Goal: Find specific page/section: Find specific page/section

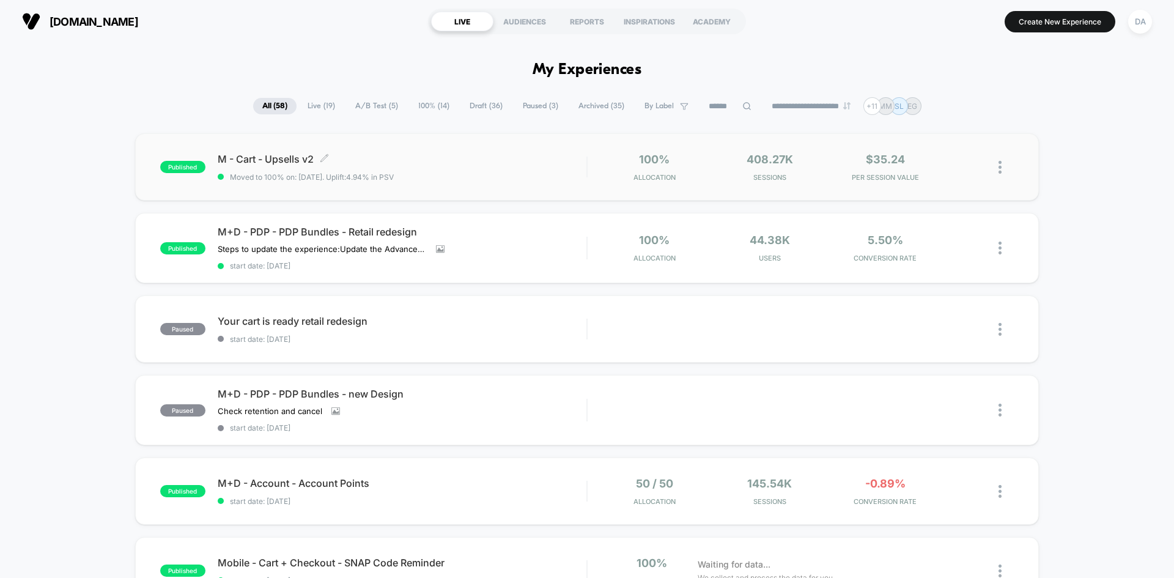
click at [476, 157] on span "M - Cart - Upsells v2 Click to edit experience details" at bounding box center [402, 159] width 369 height 12
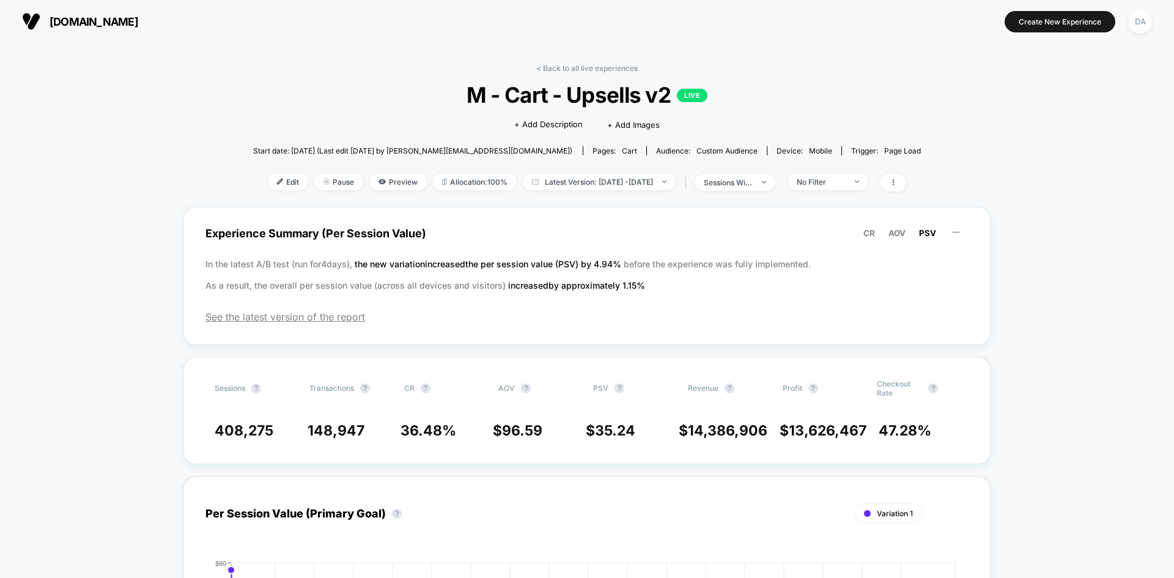
drag, startPoint x: 792, startPoint y: 408, endPoint x: 778, endPoint y: 397, distance: 17.8
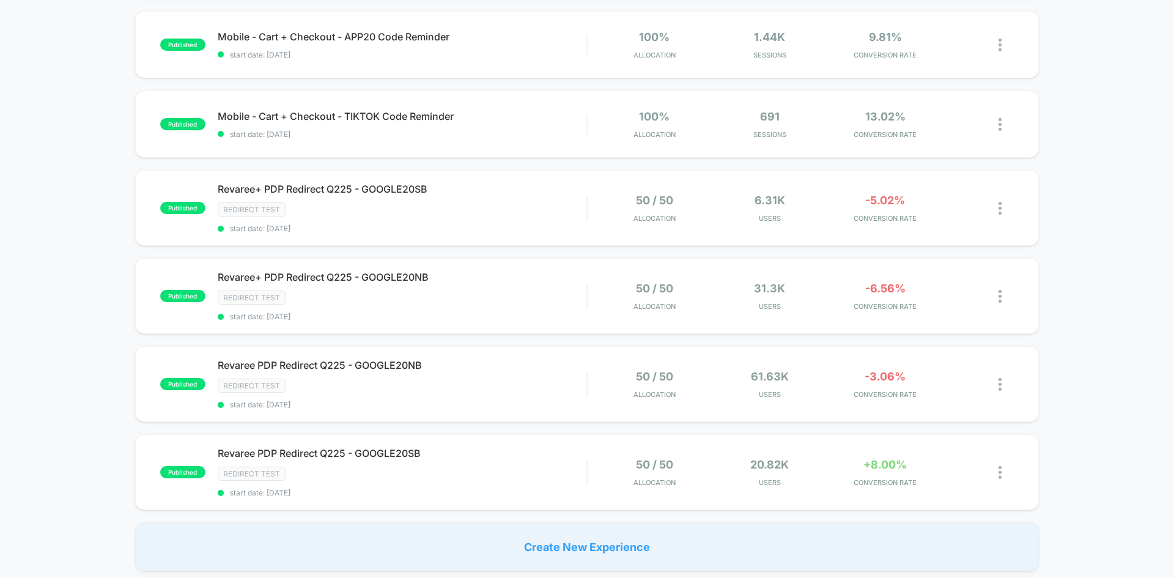
scroll to position [612, 0]
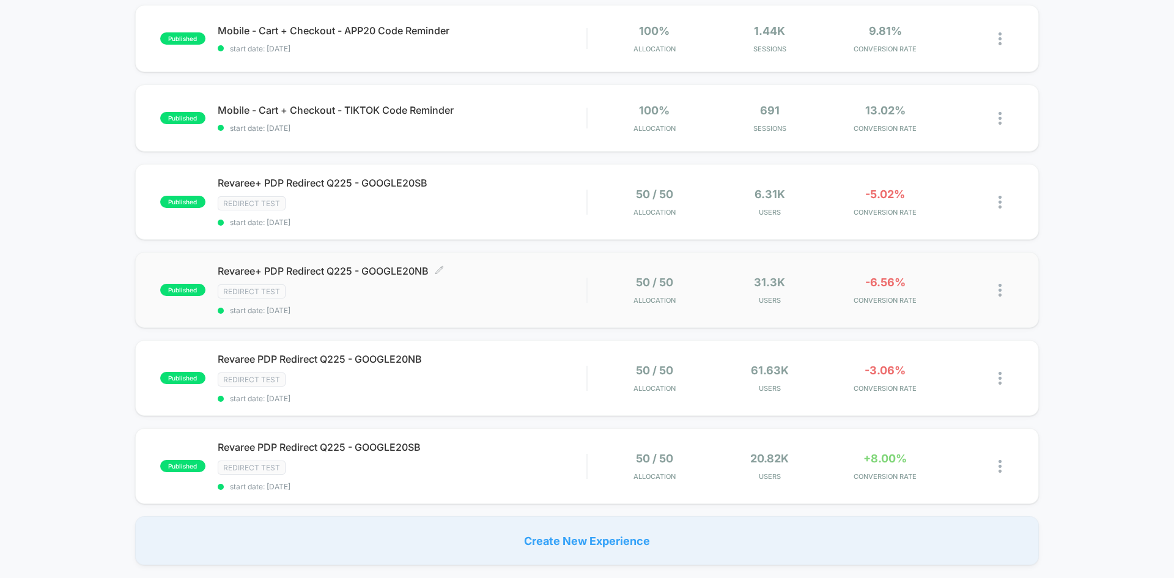
click at [492, 276] on span "Revaree+ PDP Redirect Q225 - GOOGLE20NB Click to edit experience details" at bounding box center [402, 271] width 369 height 12
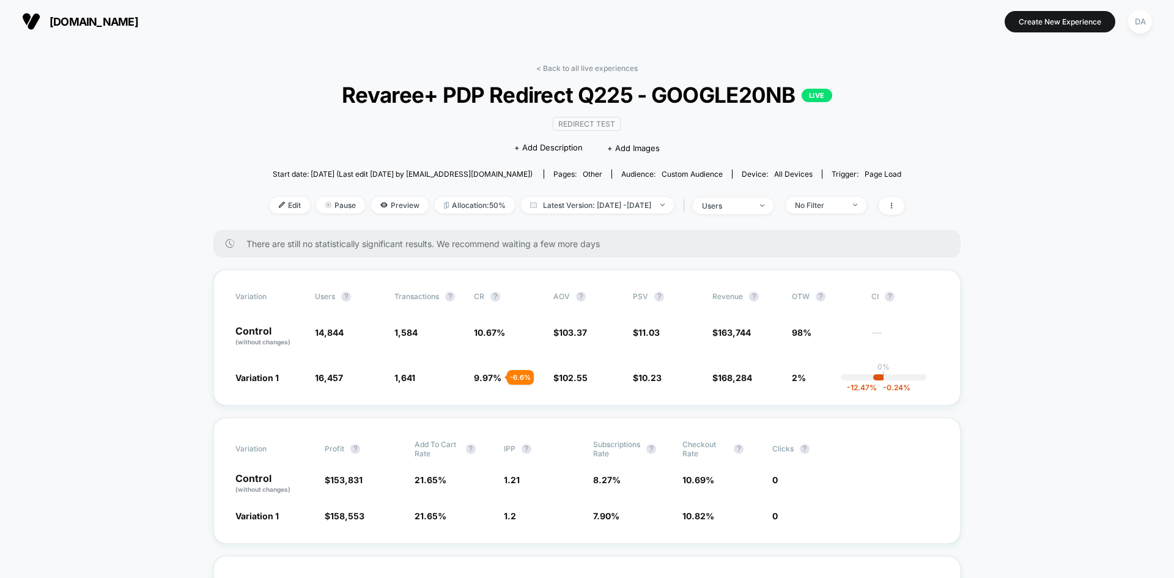
click at [73, 25] on span "[DOMAIN_NAME]" at bounding box center [94, 21] width 89 height 13
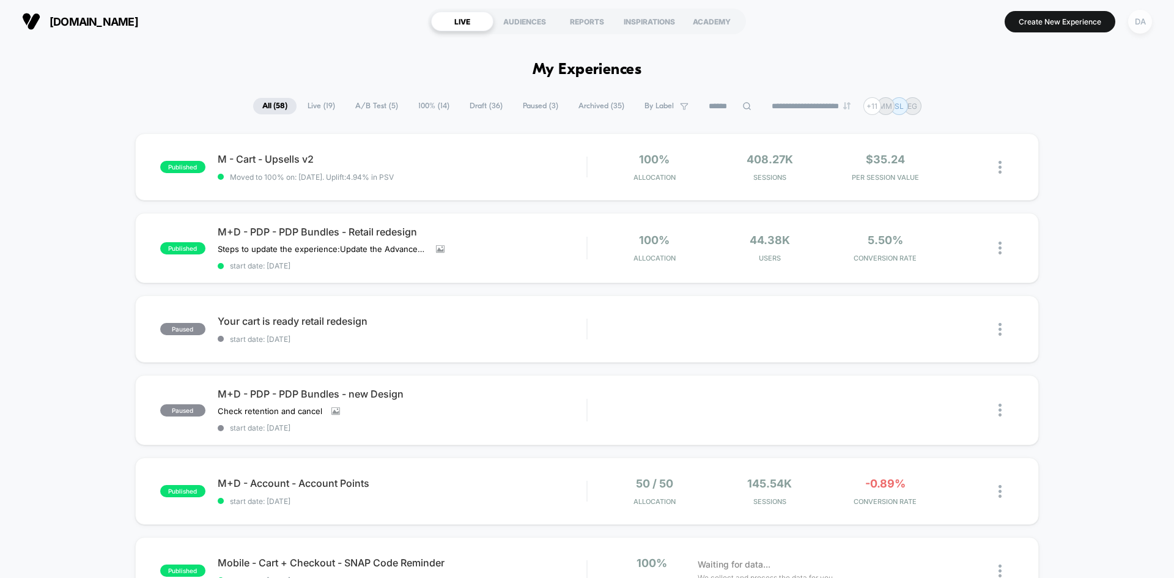
click at [1141, 27] on div "DA" at bounding box center [1140, 22] width 24 height 24
